Goal: Information Seeking & Learning: Find contact information

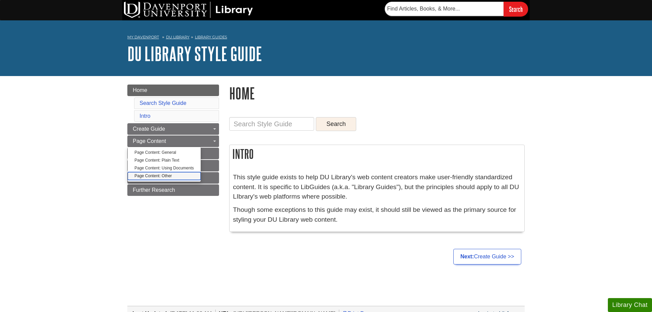
click at [138, 175] on link "Page Content: Other" at bounding box center [164, 176] width 73 height 8
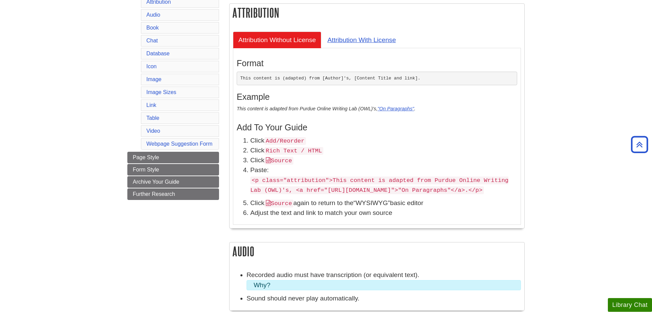
scroll to position [208, 0]
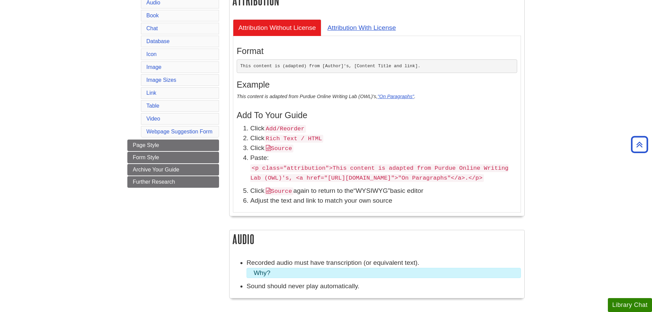
drag, startPoint x: 252, startPoint y: 169, endPoint x: 473, endPoint y: 189, distance: 221.9
click at [473, 183] on p "<p class="attribution">This content is adapted from Purdue Online Writing Lab (…" at bounding box center [383, 173] width 267 height 20
copy code "<p class="attribution">This content is adapted from Purdue Online Writing Lab (…"
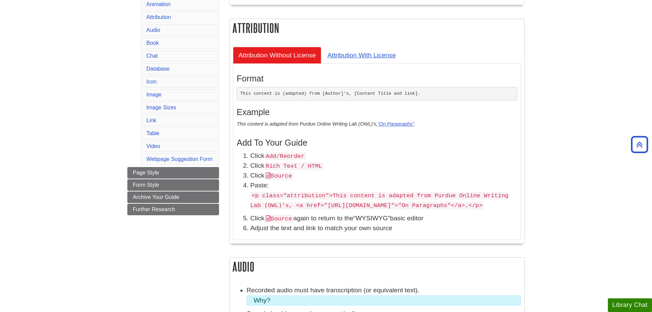
scroll to position [173, 0]
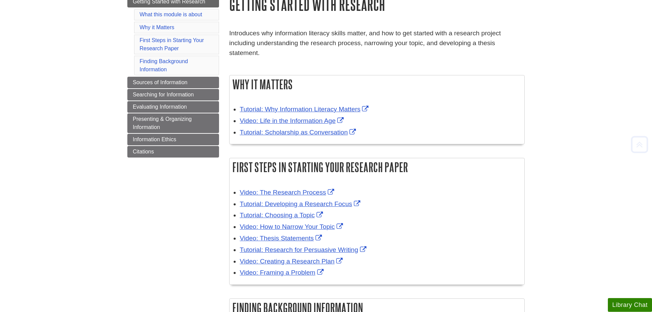
scroll to position [104, 0]
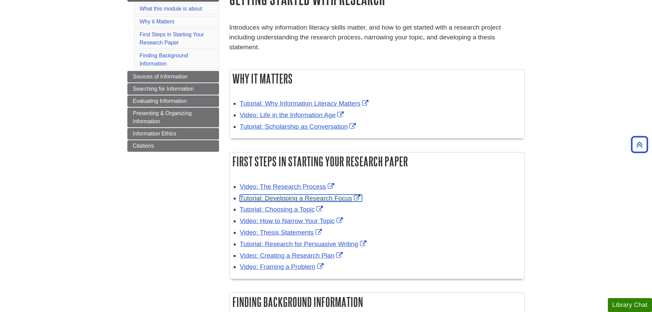
click at [348, 195] on link "Tutorial: Developing a Research Focus" at bounding box center [301, 198] width 122 height 7
click at [306, 206] on link "Tutorial: Choosing a Topic" at bounding box center [282, 209] width 85 height 7
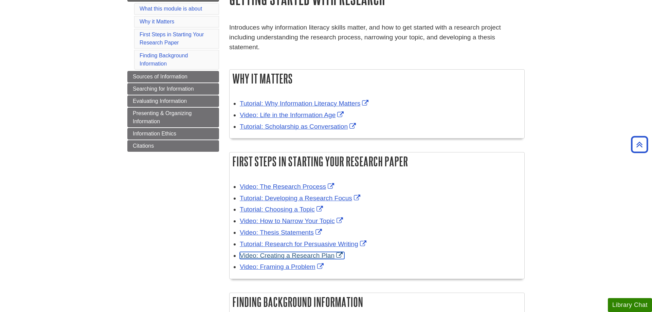
click at [340, 252] on link "Video: Creating a Research Plan" at bounding box center [292, 255] width 105 height 7
click at [562, 82] on body "Skip to Main Content Search My Davenport DU Library Library Guides Credo for St…" at bounding box center [326, 220] width 652 height 649
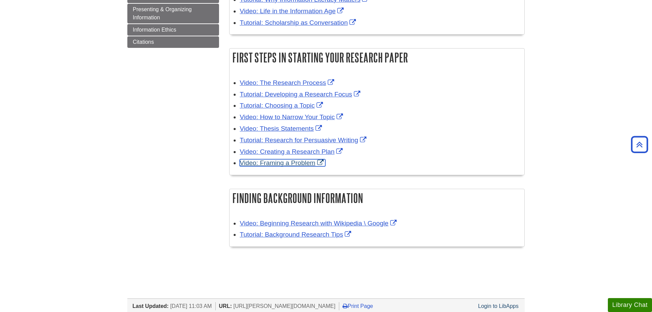
click at [310, 159] on link "Video: Framing a Problem" at bounding box center [283, 162] width 86 height 7
click at [598, 63] on body "Skip to Main Content Search My Davenport DU Library Library Guides Credo for St…" at bounding box center [326, 116] width 652 height 649
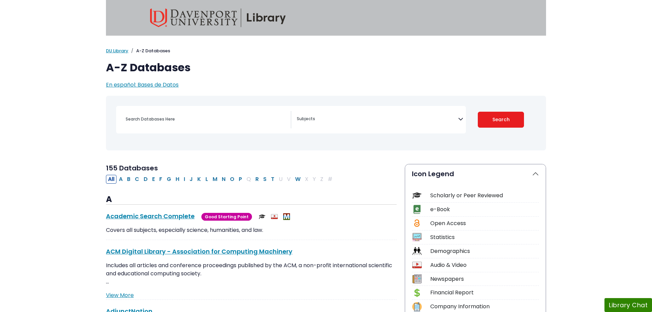
select select "Database Subject Filter"
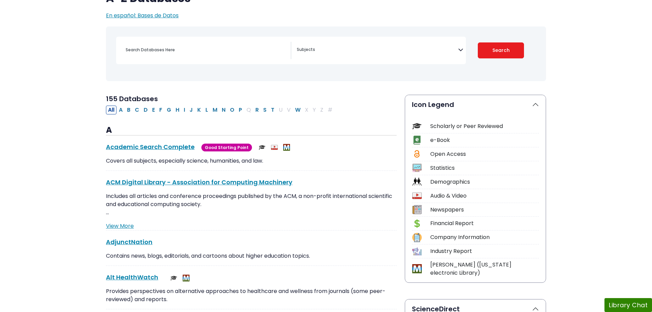
scroll to position [104, 0]
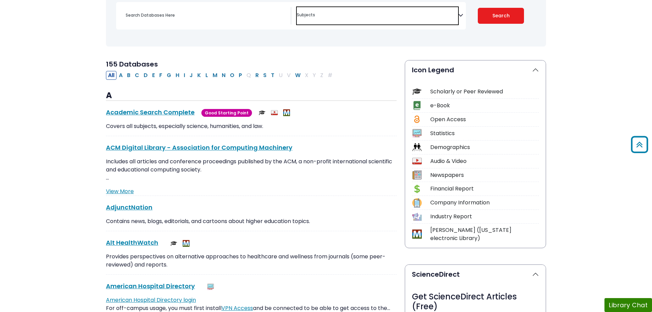
click at [428, 19] on span "Search filters" at bounding box center [377, 15] width 161 height 17
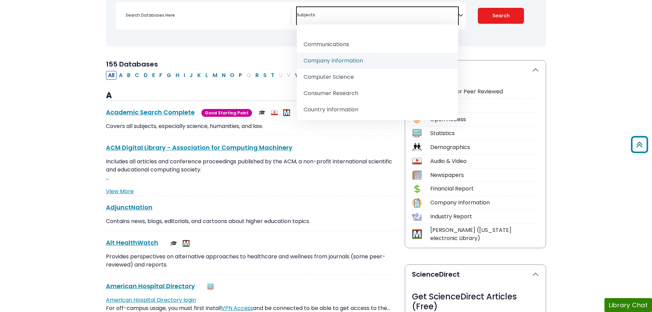
scroll to position [187, 0]
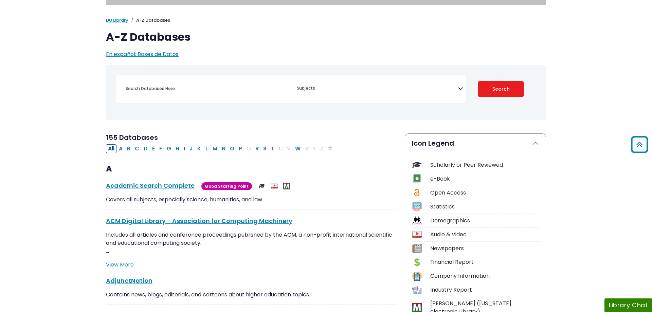
scroll to position [0, 0]
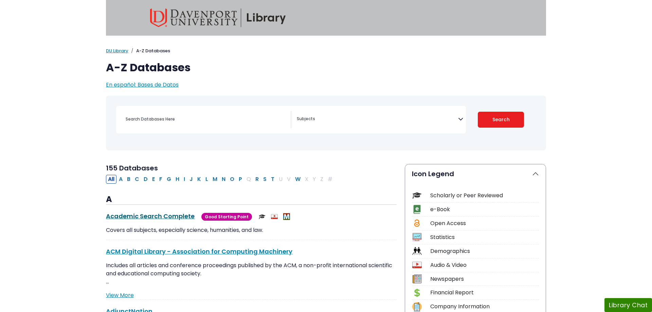
click at [121, 216] on link "Academic Search Complete This link opens in a new window" at bounding box center [150, 216] width 89 height 8
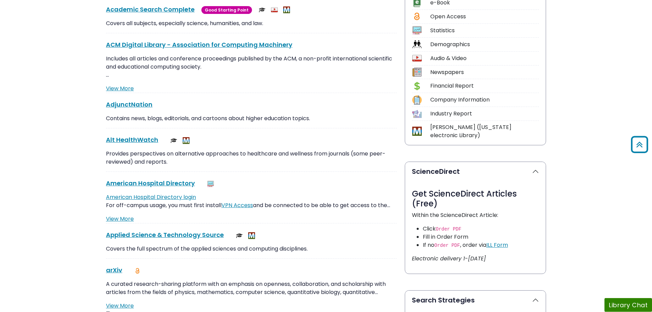
scroll to position [208, 0]
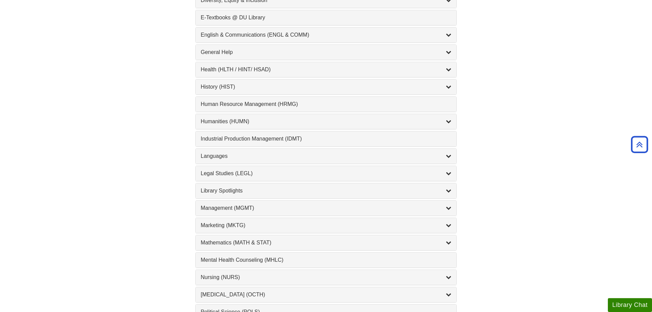
scroll to position [450, 0]
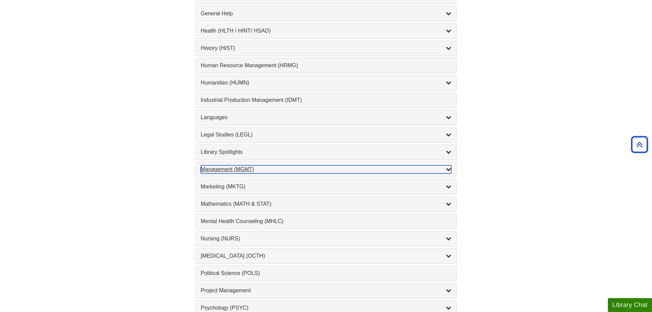
click at [313, 167] on div "Management (MGMT) , 9 guides" at bounding box center [326, 169] width 251 height 8
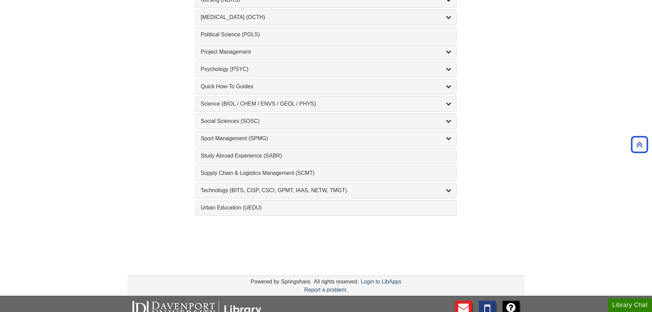
scroll to position [866, 0]
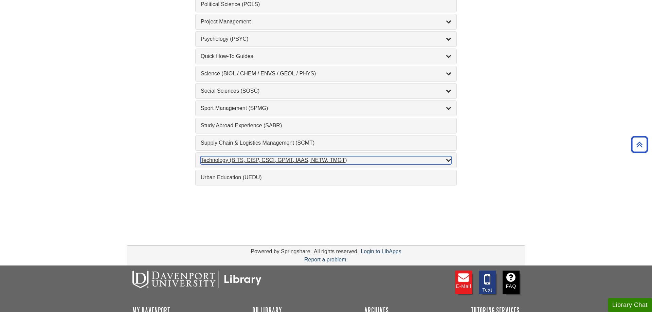
click at [263, 164] on div "Technology (BITS, CISP, CSCI, GPMT, IAAS, NETW, TMGT) , 22 guides" at bounding box center [326, 160] width 251 height 8
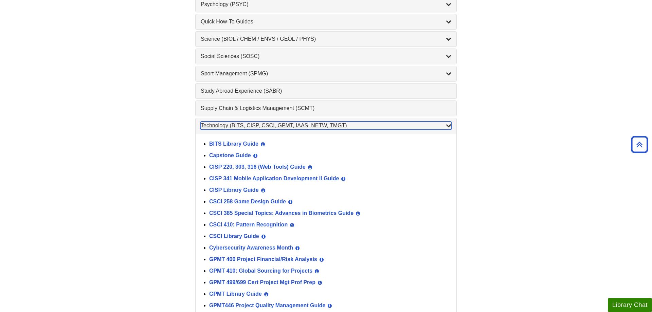
scroll to position [788, 0]
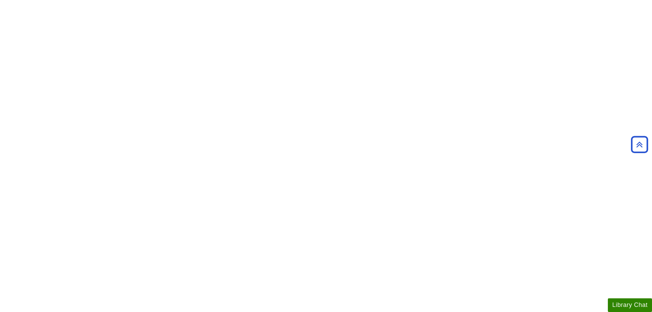
scroll to position [277, 0]
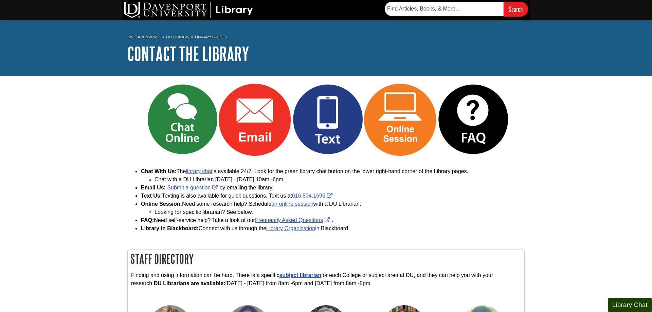
click at [617, 304] on button "Library Chat" at bounding box center [630, 305] width 44 height 14
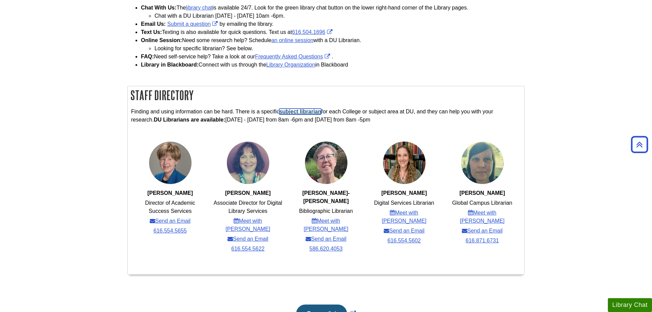
scroll to position [104, 0]
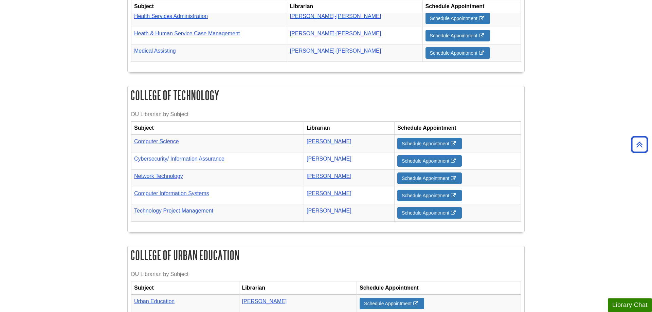
scroll to position [890, 0]
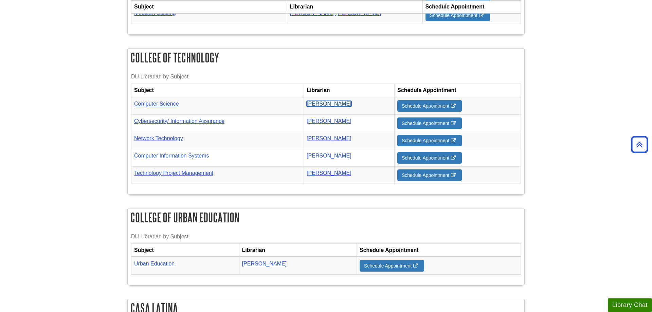
click at [334, 101] on link "[PERSON_NAME]" at bounding box center [329, 104] width 45 height 6
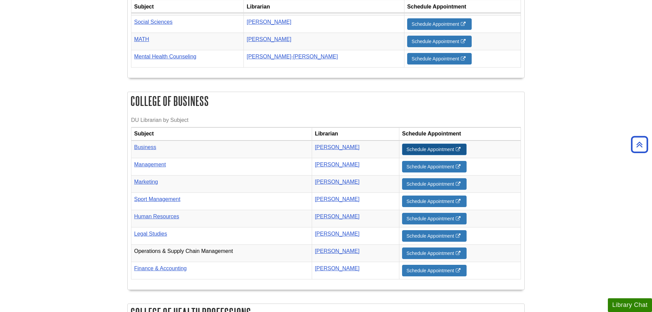
scroll to position [440, 0]
click at [351, 145] on link "[PERSON_NAME]" at bounding box center [337, 148] width 45 height 6
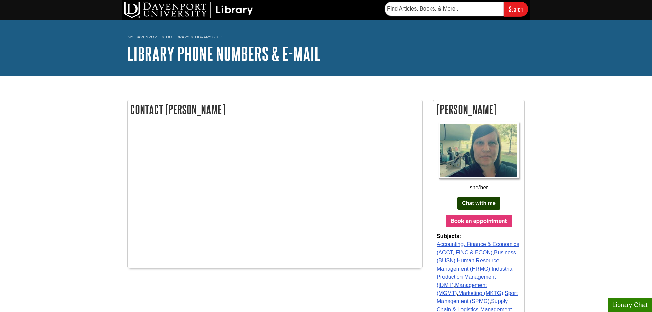
click at [487, 206] on b "Chat with me" at bounding box center [479, 203] width 34 height 6
click at [455, 224] on button "Book an appointment" at bounding box center [478, 221] width 67 height 12
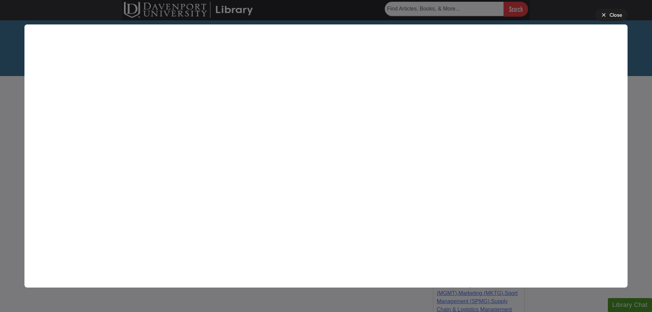
click at [616, 13] on div "Close" at bounding box center [615, 15] width 13 height 7
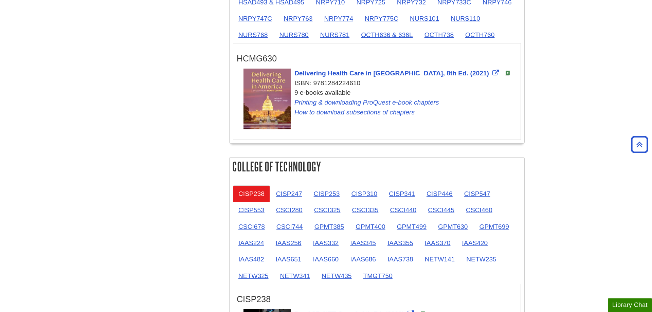
scroll to position [796, 0]
